Goal: Task Accomplishment & Management: Use online tool/utility

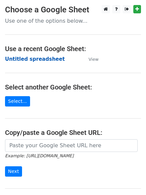
click at [49, 58] on strong "Untitled spreadsheet" at bounding box center [35, 59] width 60 height 6
click at [45, 61] on strong "Untitled spreadsheet" at bounding box center [35, 59] width 60 height 6
drag, startPoint x: 0, startPoint y: 0, endPoint x: 46, endPoint y: 53, distance: 70.8
click at [46, 53] on main "Choose a Google Sheet Use one of the options below... Use a recent Google Sheet…" at bounding box center [73, 108] width 146 height 207
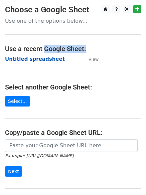
click at [48, 59] on strong "Untitled spreadsheet" at bounding box center [35, 59] width 60 height 6
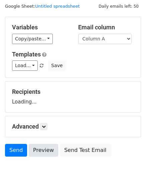
scroll to position [38, 0]
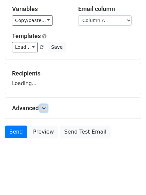
click at [41, 108] on link at bounding box center [43, 108] width 7 height 7
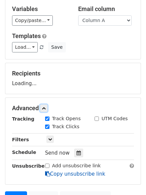
scroll to position [103, 0]
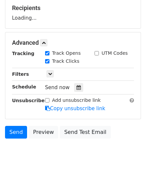
click at [81, 91] on div "Send now" at bounding box center [84, 87] width 78 height 9
click at [79, 88] on div at bounding box center [78, 87] width 9 height 9
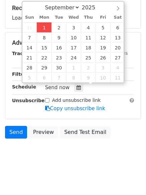
type input "2025-09-01 12:38"
type input "38"
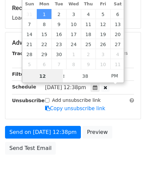
scroll to position [0, 0]
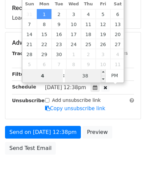
type input "4"
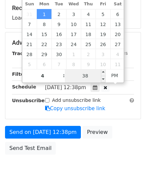
type input "2025-09-01 16:38"
type input "04"
click at [86, 75] on input "38" at bounding box center [85, 75] width 41 height 13
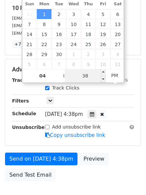
click at [86, 75] on input "38" at bounding box center [85, 75] width 41 height 13
type input "0"
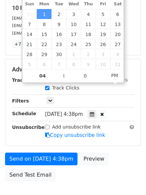
type input "2025-09-01 16:00"
click at [101, 172] on div "Send on Sep 1 at 4:38pm Preview Send Test Email" at bounding box center [73, 169] width 146 height 32
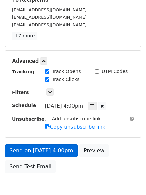
scroll to position [134, 0]
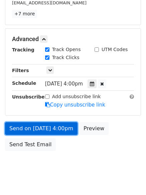
click at [42, 127] on link "Send on Sep 1 at 4:00pm" at bounding box center [41, 128] width 72 height 13
click at [60, 129] on link "Send on Sep 1 at 4:00pm" at bounding box center [41, 128] width 72 height 13
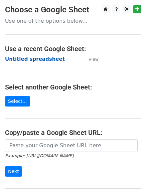
click at [32, 62] on strong "Untitled spreadsheet" at bounding box center [35, 59] width 60 height 6
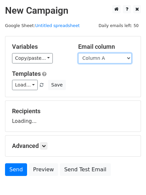
drag, startPoint x: 0, startPoint y: 0, endPoint x: 104, endPoint y: 58, distance: 118.9
click at [104, 58] on select "Column A Column B Column C Column D Column E" at bounding box center [104, 58] width 53 height 10
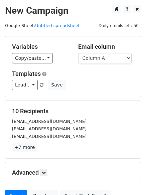
click at [105, 76] on h5 "Templates" at bounding box center [73, 73] width 122 height 7
click at [109, 59] on select "Column A Column B Column C Column D Column E" at bounding box center [104, 58] width 53 height 10
select select "Column B"
click at [78, 53] on select "Column A Column B Column C Column D Column E" at bounding box center [104, 58] width 53 height 10
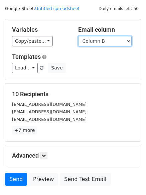
scroll to position [33, 0]
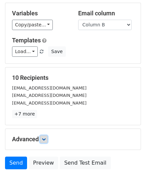
click at [47, 138] on link at bounding box center [43, 139] width 7 height 7
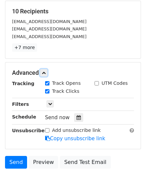
scroll to position [100, 0]
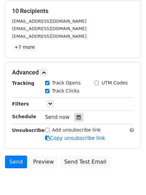
click at [76, 116] on icon at bounding box center [78, 117] width 4 height 5
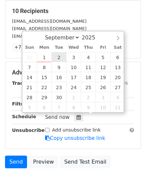
type input "2025-09-02 12:00"
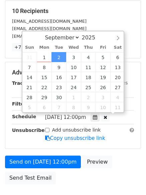
scroll to position [0, 0]
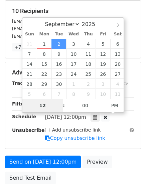
type input "5"
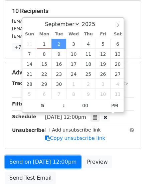
type input "2025-09-02 17:00"
click at [56, 157] on link "Send on Sep 2 at 12:00pm" at bounding box center [43, 162] width 76 height 13
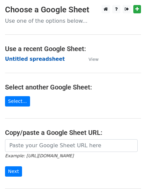
click at [47, 58] on strong "Untitled spreadsheet" at bounding box center [35, 59] width 60 height 6
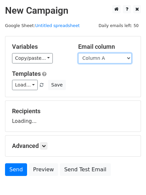
click at [106, 58] on select "Column A Column B Column C Column D Column E" at bounding box center [104, 58] width 53 height 10
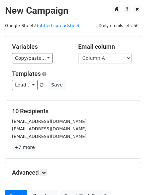
click at [106, 59] on select "Column A Column B Column C Column D Column E" at bounding box center [104, 58] width 53 height 10
click at [109, 63] on select "Column A Column B Column C Column D Column E" at bounding box center [104, 58] width 53 height 10
select select "Column C"
click at [78, 53] on select "Column A Column B Column C Column D Column E" at bounding box center [104, 58] width 53 height 10
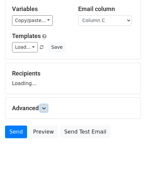
click at [46, 108] on icon at bounding box center [44, 108] width 4 height 4
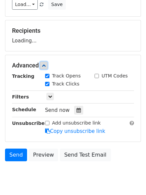
scroll to position [81, 0]
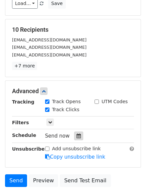
click at [76, 136] on icon at bounding box center [78, 136] width 4 height 5
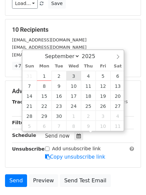
type input "2025-09-03 12:00"
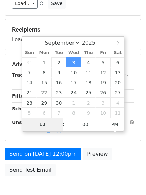
type input "6"
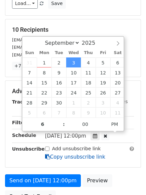
type input "2025-09-03 18:00"
click at [60, 154] on link "Copy unsubscribe link" at bounding box center [75, 157] width 60 height 6
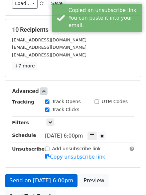
click at [56, 177] on div "Send on Sep 3 at 6:00pm Preview Send Test Email" at bounding box center [73, 190] width 146 height 32
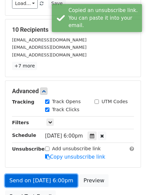
click at [55, 183] on link "Send on Sep 3 at 6:00pm" at bounding box center [41, 180] width 72 height 13
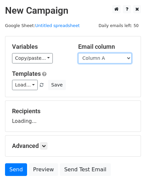
click at [100, 61] on select "Column A Column B Column C Column D Column E" at bounding box center [104, 58] width 53 height 10
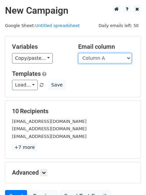
drag, startPoint x: 106, startPoint y: 58, endPoint x: 106, endPoint y: 62, distance: 4.3
click at [106, 58] on select "Column A Column B Column C Column D Column E" at bounding box center [104, 58] width 53 height 10
select select "Column D"
click at [78, 53] on select "Column A Column B Column C Column D Column E" at bounding box center [104, 58] width 53 height 10
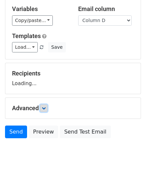
click at [44, 109] on icon at bounding box center [44, 108] width 4 height 4
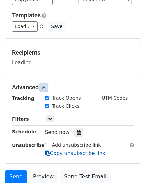
scroll to position [89, 0]
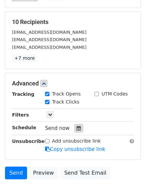
click at [76, 127] on icon at bounding box center [78, 128] width 4 height 5
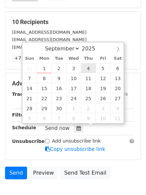
type input "2025-09-04 12:00"
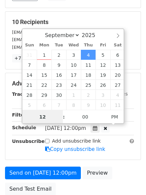
scroll to position [0, 0]
type input "7"
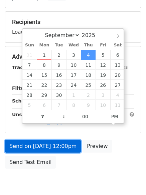
type input "2025-09-04 19:00"
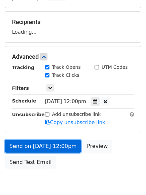
click at [67, 150] on link "Send on Sep 4 at 12:00pm" at bounding box center [43, 146] width 76 height 13
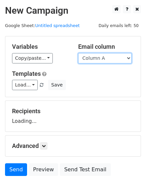
drag, startPoint x: 0, startPoint y: 0, endPoint x: 89, endPoint y: 61, distance: 108.0
click at [86, 55] on select "Column A Column B Column C Column D Column E" at bounding box center [104, 58] width 53 height 10
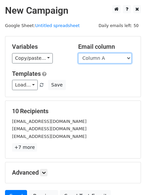
drag, startPoint x: 112, startPoint y: 58, endPoint x: 112, endPoint y: 62, distance: 4.0
click at [112, 58] on select "Column A Column B Column C Column D Column E" at bounding box center [104, 58] width 53 height 10
select select "Column E"
click at [78, 53] on select "Column A Column B Column C Column D Column E" at bounding box center [104, 58] width 53 height 10
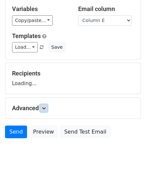
click at [46, 107] on icon at bounding box center [44, 108] width 4 height 4
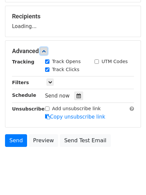
scroll to position [95, 0]
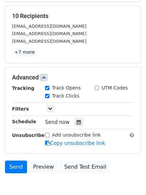
click at [77, 97] on div "Track Clicks" at bounding box center [64, 97] width 49 height 8
click at [77, 123] on icon at bounding box center [78, 122] width 4 height 5
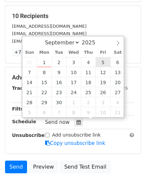
type input "2025-09-05 12:00"
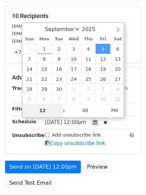
type input "8"
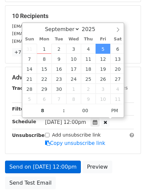
type input "2025-09-05 20:00"
click at [50, 144] on link "Copy unsubscribe link" at bounding box center [75, 143] width 60 height 6
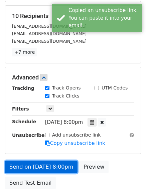
click at [55, 168] on link "Send on Sep 5 at 8:00pm" at bounding box center [41, 167] width 72 height 13
